Goal: Find specific page/section: Find specific page/section

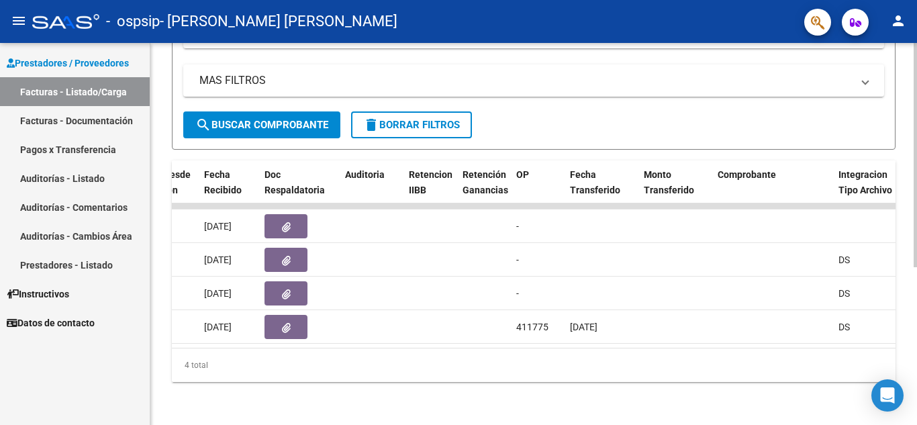
scroll to position [0, 814]
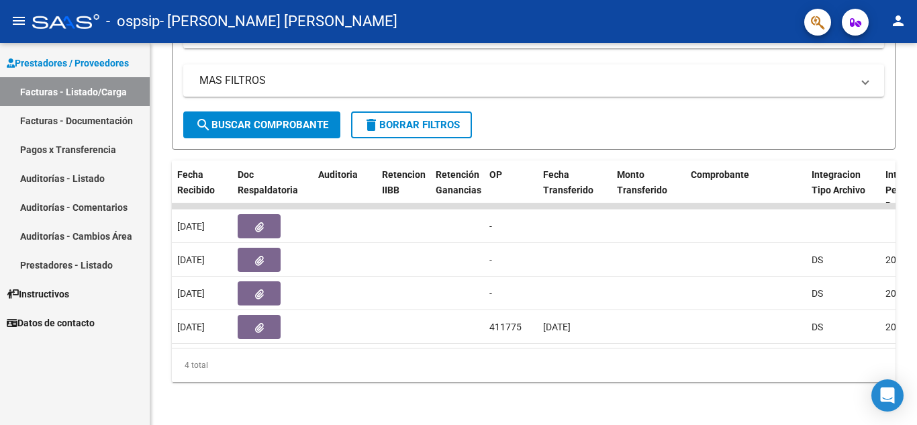
click at [75, 153] on link "Pagos x Transferencia" at bounding box center [75, 149] width 150 height 29
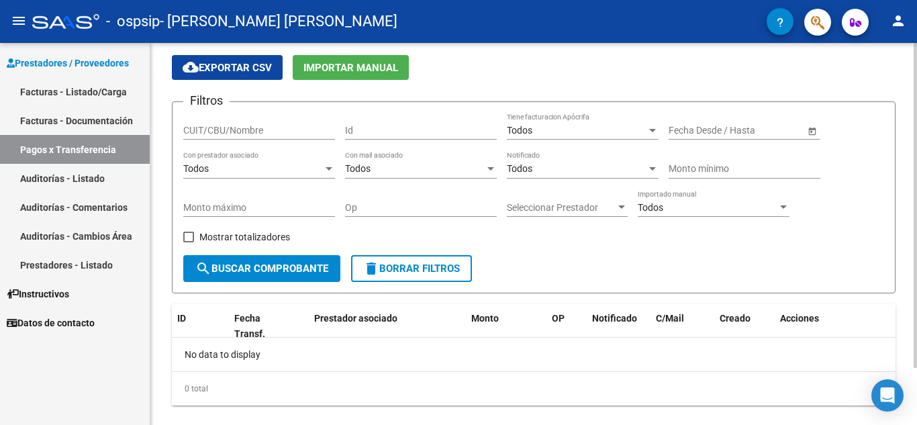
scroll to position [67, 0]
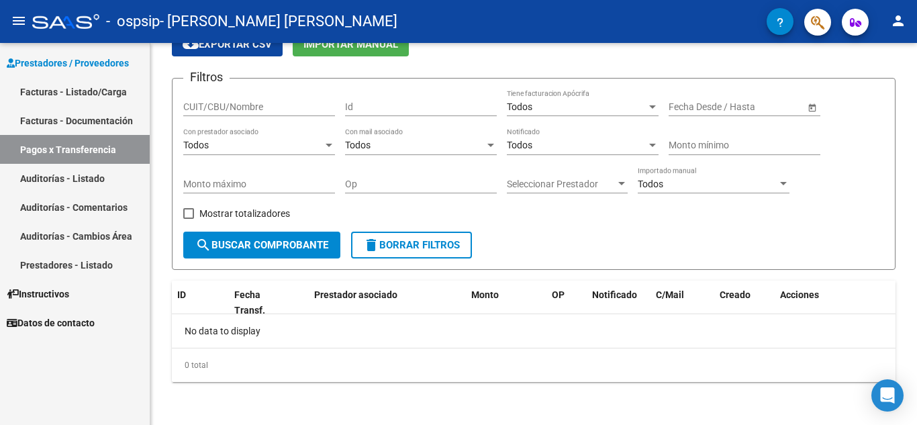
click at [88, 119] on link "Facturas - Documentación" at bounding box center [75, 120] width 150 height 29
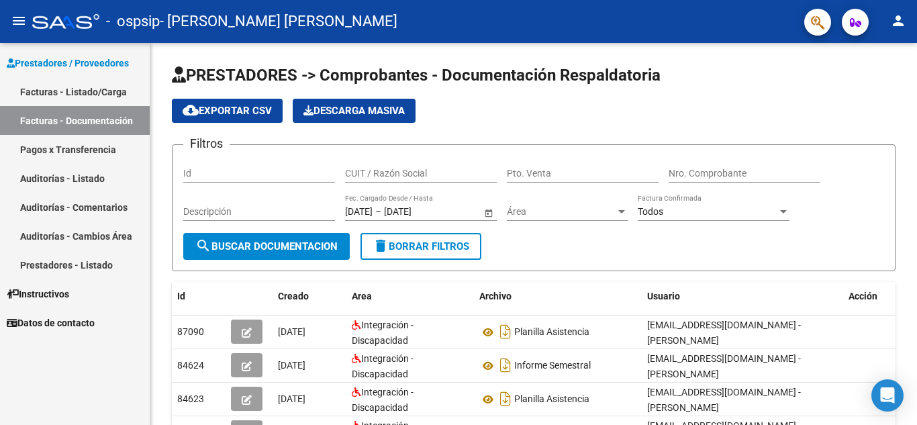
click at [76, 91] on link "Facturas - Listado/Carga" at bounding box center [75, 91] width 150 height 29
